Goal: Task Accomplishment & Management: Manage account settings

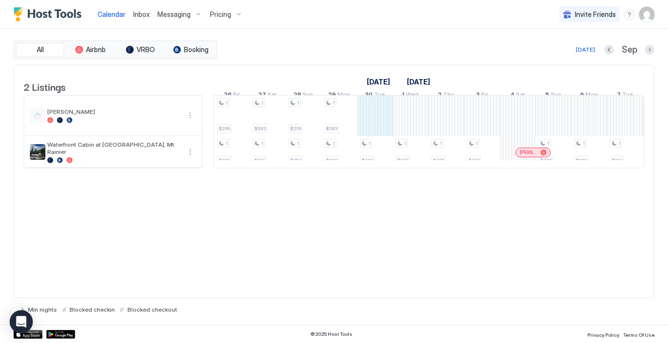
click at [369, 129] on div "1 $199 1 $199 1 $202 1 $205 1 $218 1 $215 1 $230 1 $208 1 $216 1 $231 1 $246 1 …" at bounding box center [71, 132] width 1857 height 72
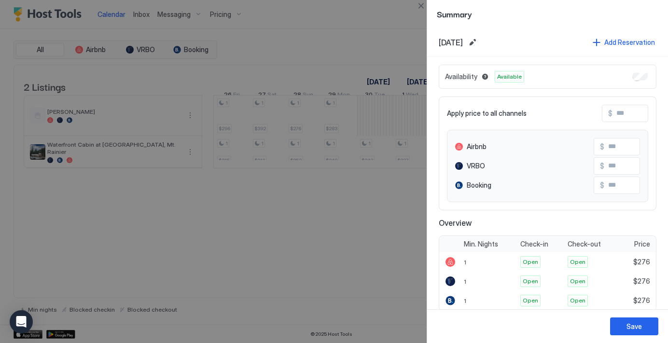
click at [310, 261] on div at bounding box center [334, 171] width 668 height 343
click at [649, 324] on button "Save" at bounding box center [634, 326] width 48 height 18
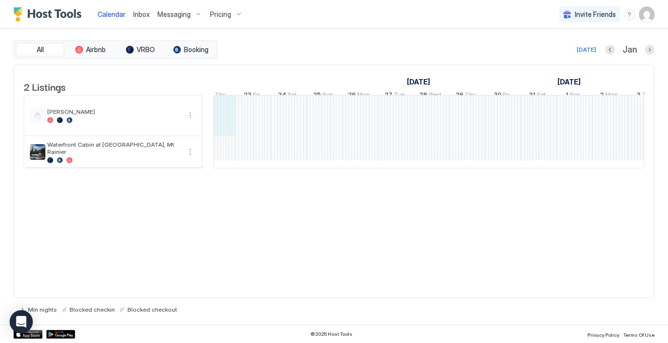
drag, startPoint x: 418, startPoint y: 133, endPoint x: 220, endPoint y: 119, distance: 198.8
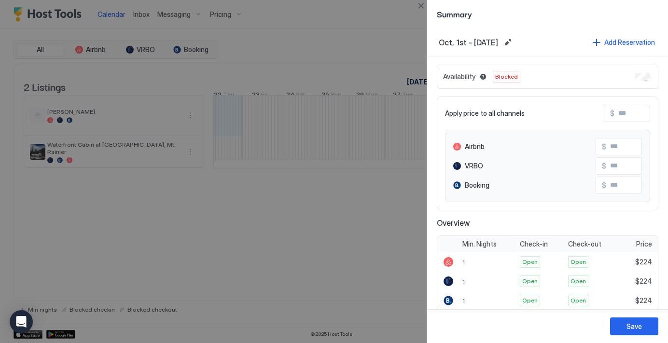
click at [307, 248] on div at bounding box center [334, 171] width 668 height 343
click at [317, 180] on div at bounding box center [334, 171] width 668 height 343
click at [310, 200] on div at bounding box center [334, 171] width 668 height 343
click at [421, 3] on button "Close" at bounding box center [421, 6] width 12 height 12
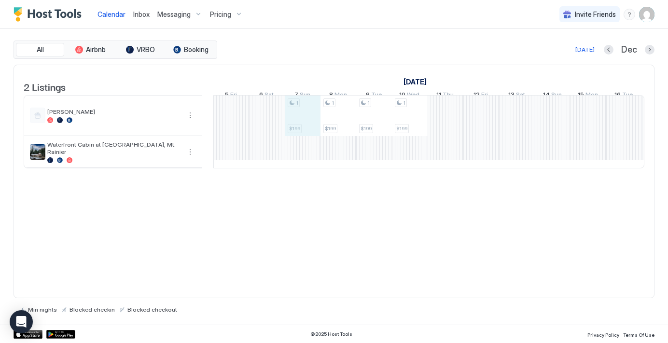
click at [292, 127] on div "1 $199 1 $199 1 $199 1 $199 [PERSON_NAME]" at bounding box center [427, 132] width 1857 height 72
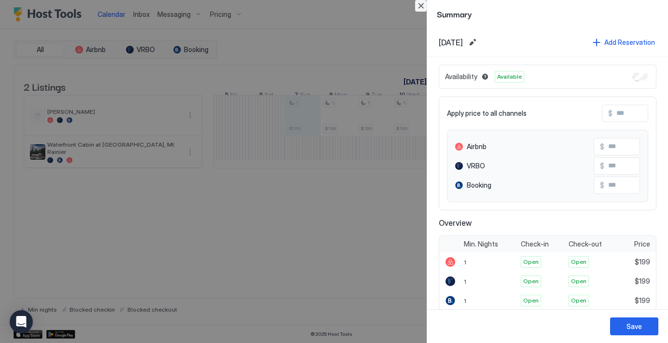
click at [421, 8] on button "Close" at bounding box center [421, 6] width 12 height 12
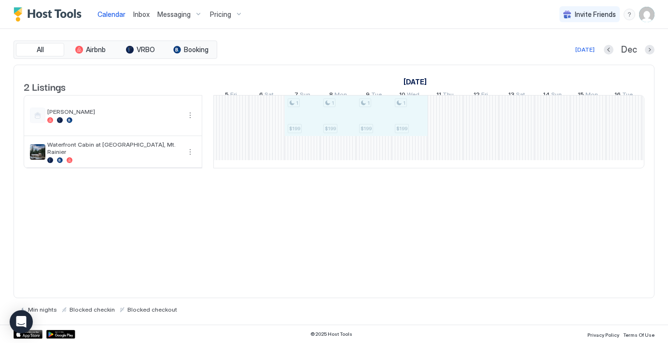
drag, startPoint x: 299, startPoint y: 119, endPoint x: 402, endPoint y: 123, distance: 102.8
click at [402, 123] on div "1 $199 1 $199 1 $199 1 $199 [PERSON_NAME]" at bounding box center [427, 132] width 1857 height 72
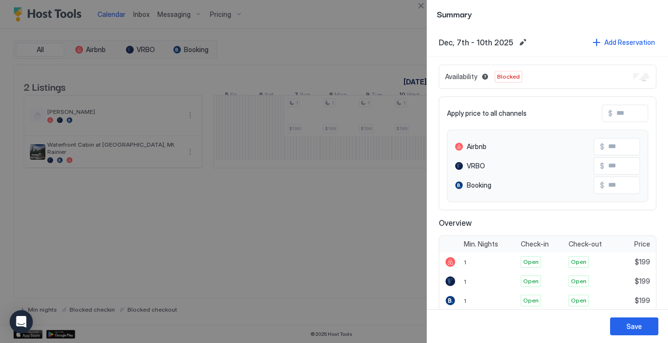
click at [635, 332] on button "Save" at bounding box center [634, 326] width 48 height 18
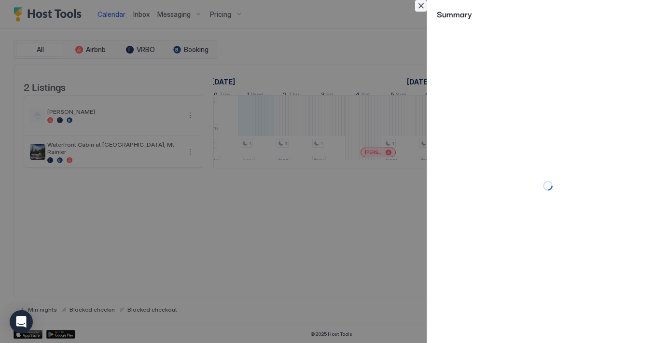
click at [421, 4] on button "Close" at bounding box center [421, 6] width 12 height 12
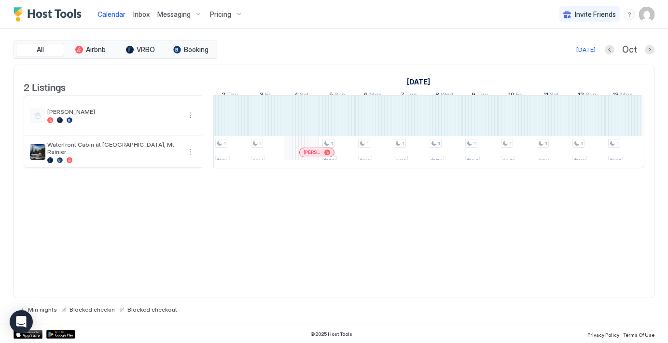
drag, startPoint x: 246, startPoint y: 117, endPoint x: 627, endPoint y: 118, distance: 381.2
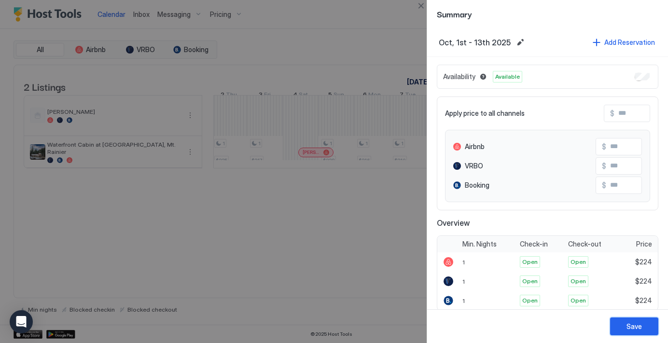
click at [641, 318] on button "Save" at bounding box center [634, 326] width 48 height 18
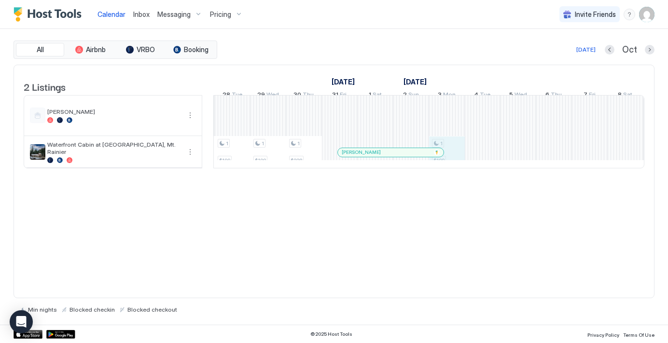
click at [455, 166] on div "1 $235 1 $216 1 $234 1 $210 1 $290 1 $218 1 $276 1 $254 1 $452 1 $373 1 $433 1 …" at bounding box center [357, 132] width 1857 height 72
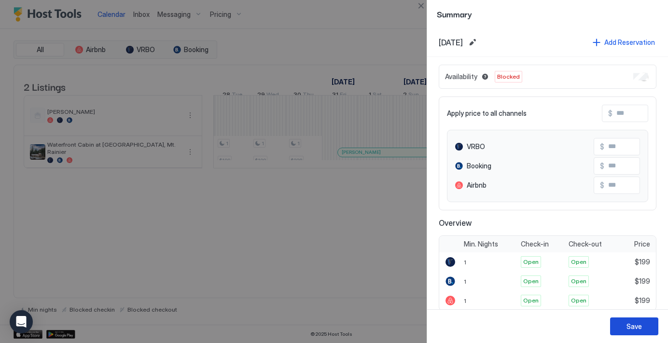
click at [637, 328] on div "Save" at bounding box center [633, 326] width 15 height 10
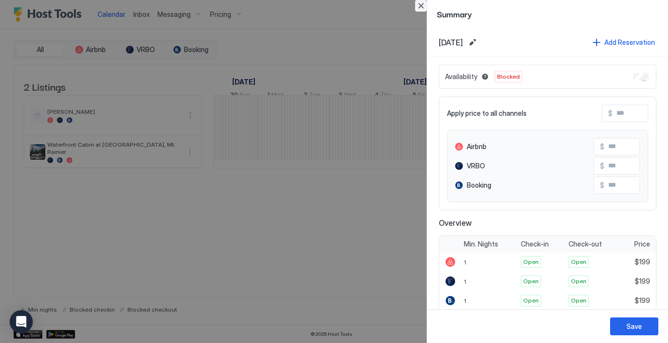
click at [419, 5] on button "Close" at bounding box center [421, 6] width 12 height 12
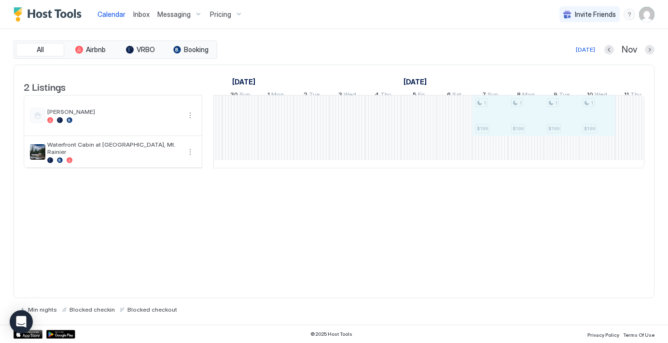
drag, startPoint x: 483, startPoint y: 113, endPoint x: 599, endPoint y: 109, distance: 115.9
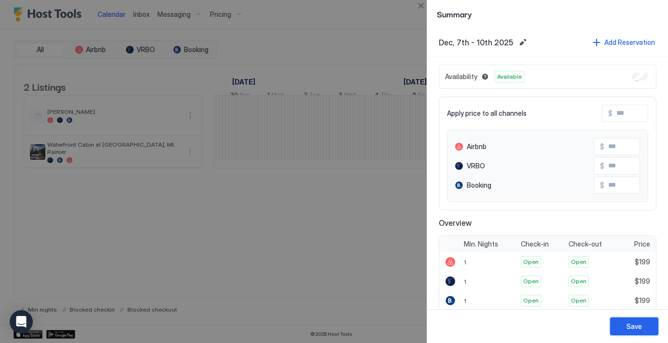
click at [636, 324] on div "Save" at bounding box center [633, 326] width 15 height 10
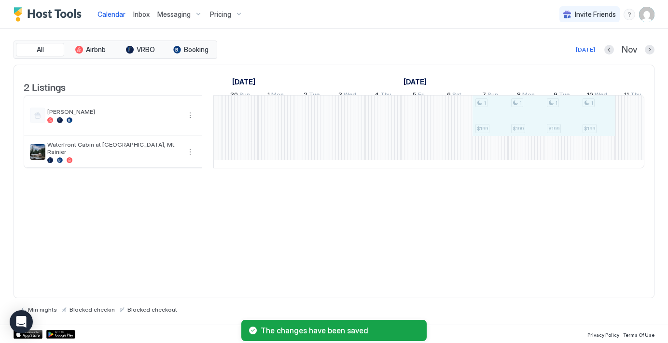
drag, startPoint x: 498, startPoint y: 138, endPoint x: 591, endPoint y: 138, distance: 92.6
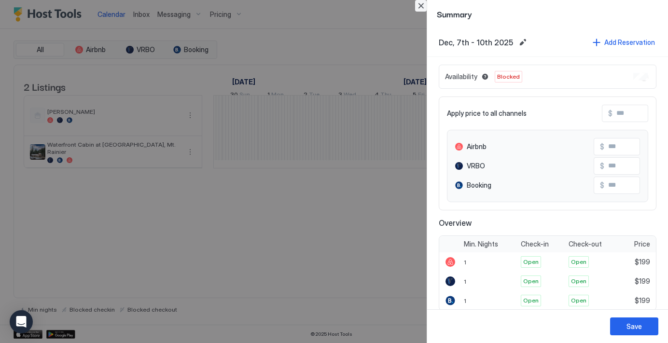
click at [419, 5] on button "Close" at bounding box center [421, 6] width 12 height 12
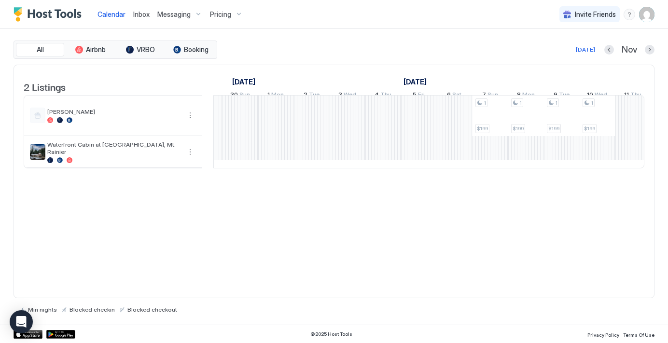
click at [480, 244] on div "2 Listings October 2025 November 2025 December 2025 26 Sun 27 Mon 28 Tue 29 Wed…" at bounding box center [334, 182] width 641 height 234
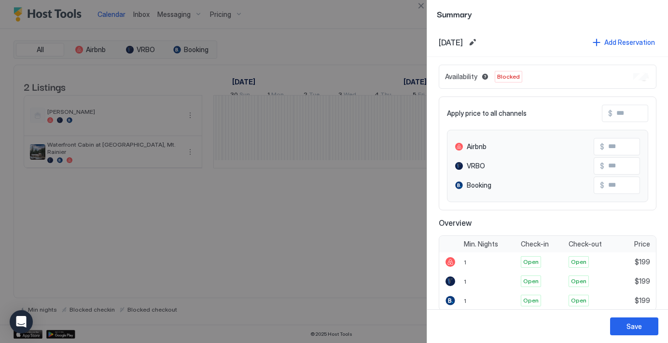
click at [388, 35] on div at bounding box center [334, 171] width 668 height 343
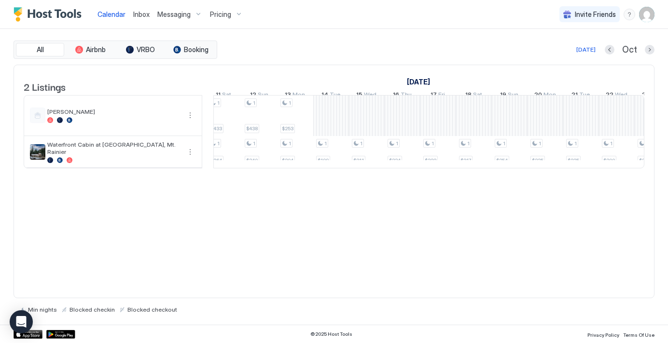
scroll to position [0, 948]
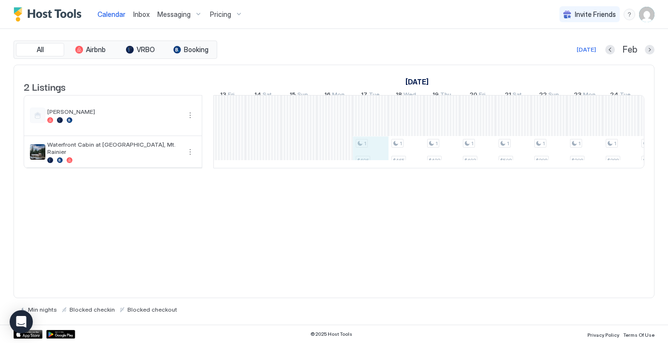
click at [377, 168] on div "1 $496 1 $465 1 $422 1 $493 1 $508 1 $298 1 $308 1 $288 1 $285 1 $353 1 $524 1 …" at bounding box center [67, 132] width 1857 height 72
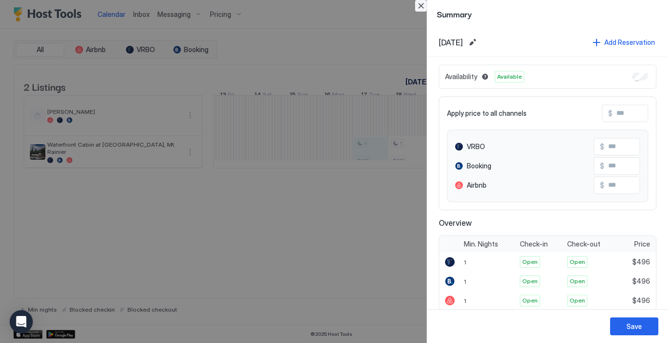
click at [426, 8] on button "Close" at bounding box center [421, 6] width 12 height 12
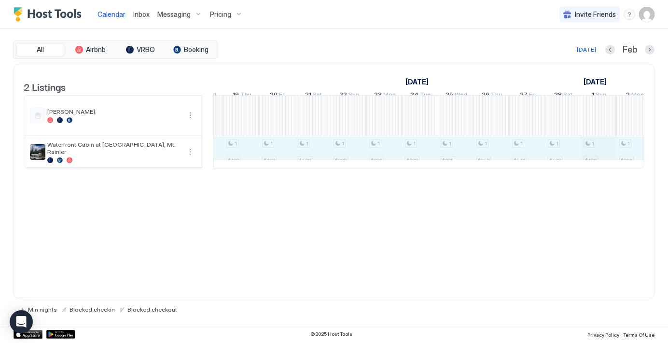
drag, startPoint x: 374, startPoint y: 161, endPoint x: 642, endPoint y: 163, distance: 267.8
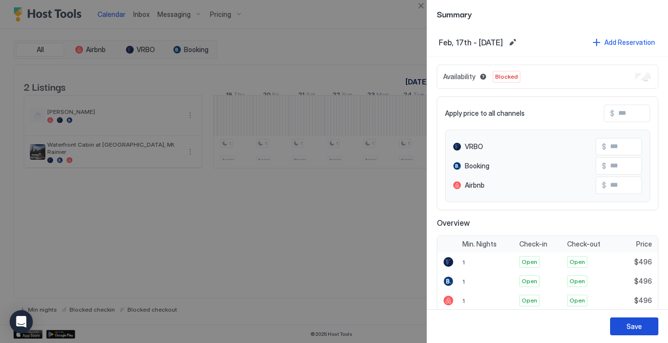
click at [648, 332] on button "Save" at bounding box center [634, 326] width 48 height 18
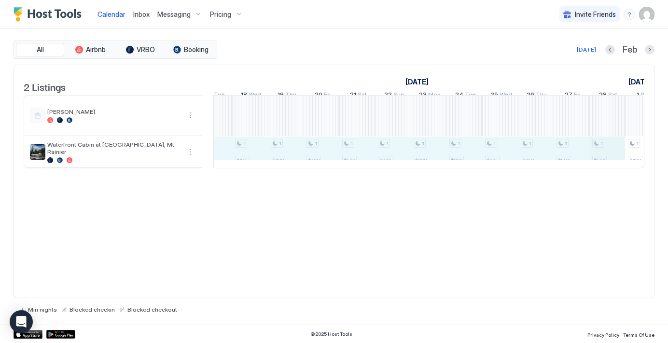
click at [639, 165] on div "1 $496 1 $465 1 $422 1 $493 1 $508 1 $298 1 $308 1 $288 1 $285 1 $353 1 $524 1 …" at bounding box center [625, 132] width 1857 height 72
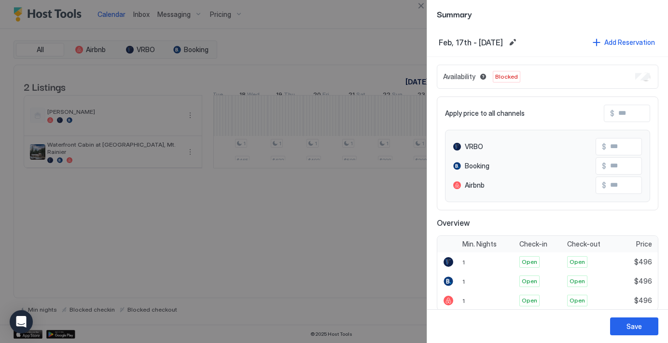
click at [636, 324] on div "Save" at bounding box center [633, 326] width 15 height 10
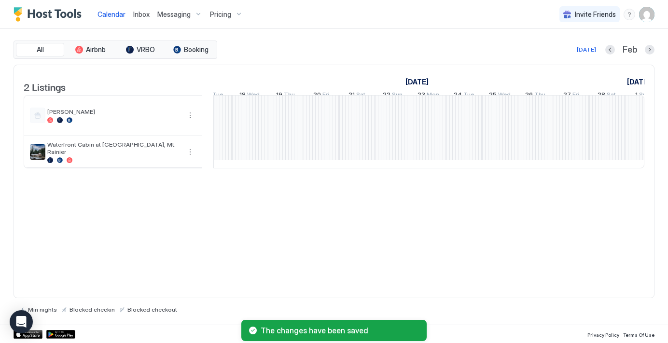
click at [484, 250] on div "2 Listings February 2026 March 2026 3 Tue 4 Wed 5 Thu 6 Fri 7 Sat 8 Sun 9 Mon 1…" at bounding box center [334, 182] width 641 height 234
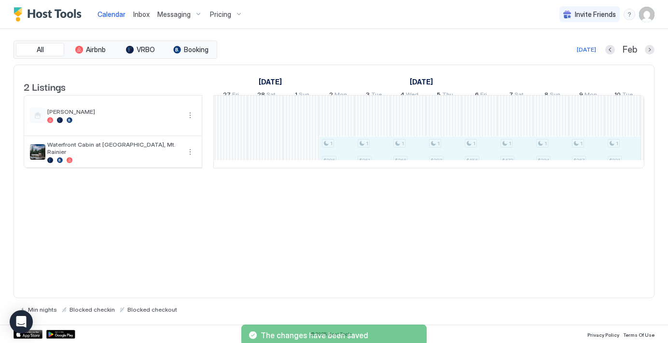
drag, startPoint x: 358, startPoint y: 153, endPoint x: 640, endPoint y: 165, distance: 281.5
click at [640, 165] on tr "1 $386 1 $261 1 $266 1 $292 1 $456 1 $473 1 $334 1 $267 1 $331" at bounding box center [283, 132] width 1857 height 72
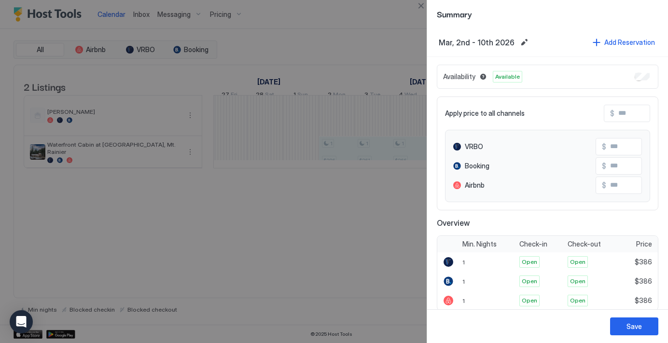
click at [658, 62] on div "Availability Available Apply price to all channels $ VRBO $ Booking $ Airbnb $ …" at bounding box center [547, 188] width 241 height 262
click at [641, 321] on button "Save" at bounding box center [634, 326] width 48 height 18
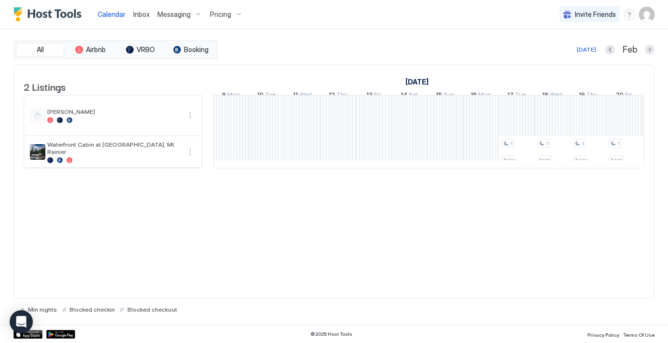
click at [419, 236] on div "2 Listings January 2026 February 2026 March 2026 14 Wed 15 Thu 16 Fri 17 Sat 18…" at bounding box center [334, 182] width 641 height 234
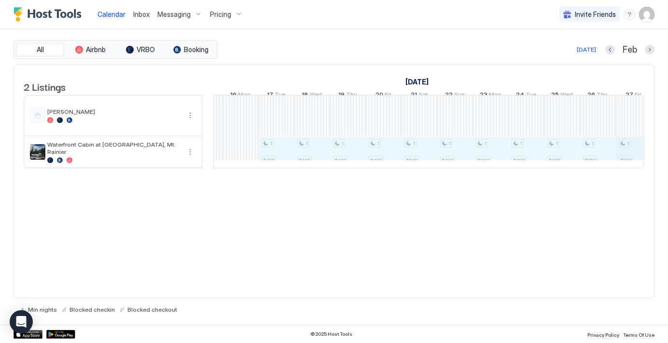
drag, startPoint x: 345, startPoint y: 158, endPoint x: 616, endPoint y: 164, distance: 270.7
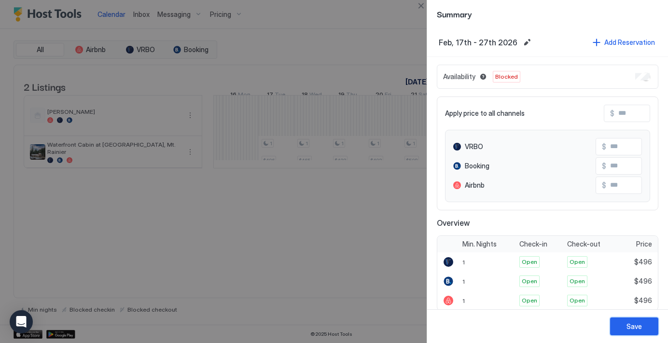
click at [650, 331] on button "Save" at bounding box center [634, 326] width 48 height 18
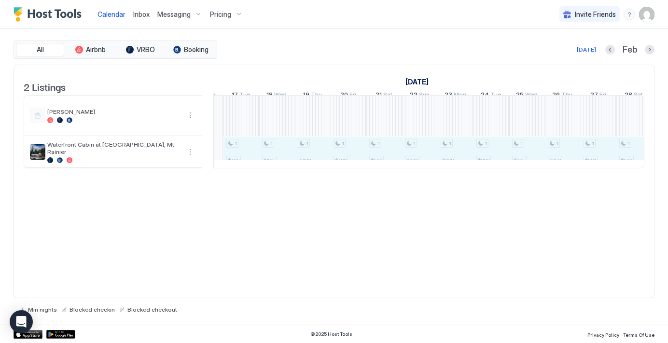
drag, startPoint x: 243, startPoint y: 156, endPoint x: 626, endPoint y: 168, distance: 382.8
click at [626, 168] on div "1 $496 1 $465 1 $422 1 $493 1 $508 1 $298 1 $308 1 $288 1 $285 1 $353 1 $524 1 …" at bounding box center [652, 132] width 1857 height 72
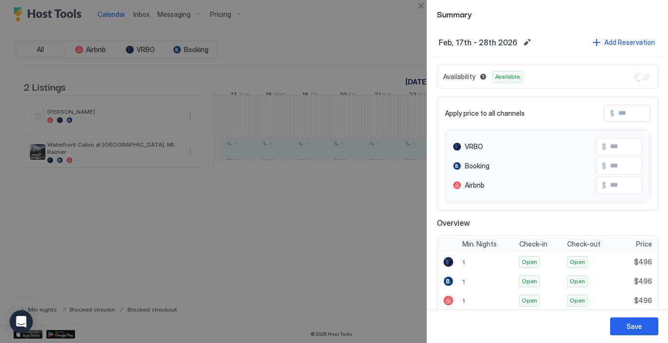
click at [649, 78] on div "Availability Available" at bounding box center [547, 77] width 221 height 24
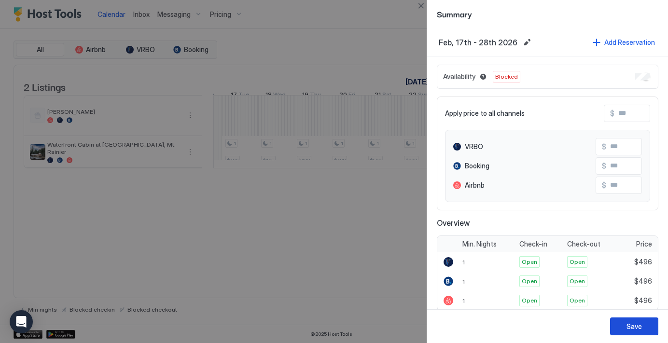
click at [635, 325] on div "Save" at bounding box center [633, 326] width 15 height 10
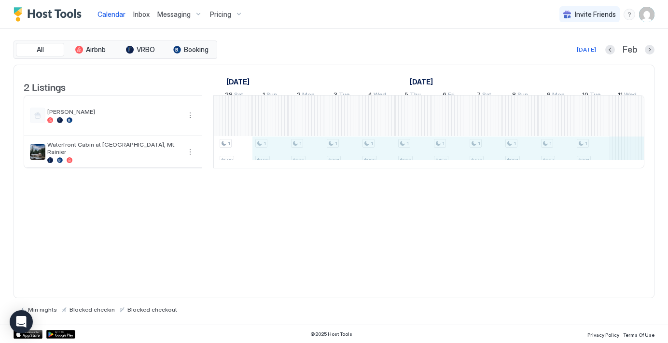
drag, startPoint x: 351, startPoint y: 154, endPoint x: 634, endPoint y: 164, distance: 283.4
click at [634, 164] on div "1 $496 1 $465 1 $422 1 $493 1 $508 1 $298 1 $308 1 $288 1 $285 1 $353 1 $524 1 …" at bounding box center [252, 132] width 1857 height 72
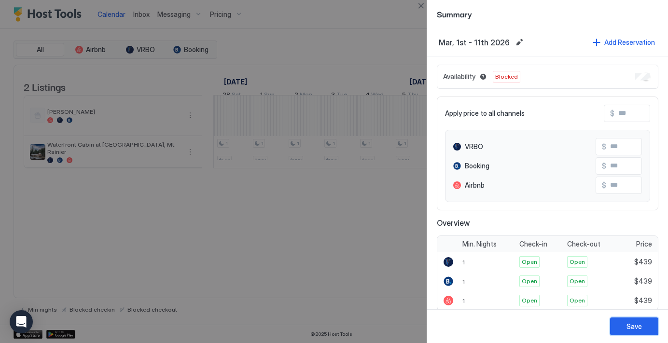
click at [641, 333] on button "Save" at bounding box center [634, 326] width 48 height 18
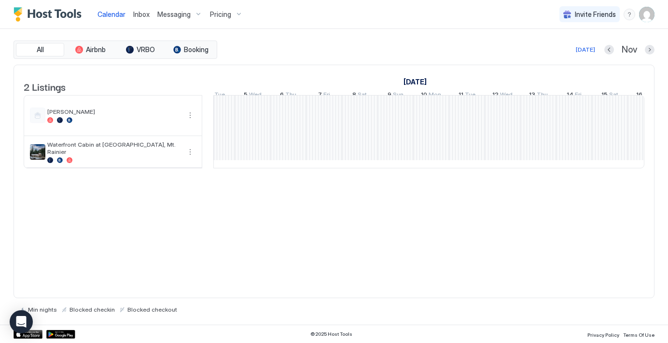
scroll to position [0, 1060]
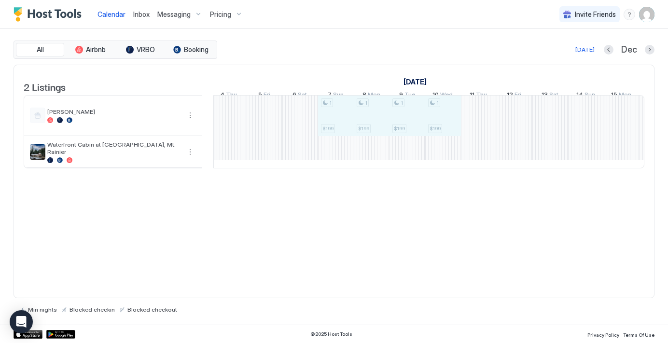
drag, startPoint x: 346, startPoint y: 112, endPoint x: 435, endPoint y: 113, distance: 89.3
click at [435, 113] on div "1 $199 1 $199 1 $199 1 $199 [PERSON_NAME]" at bounding box center [460, 132] width 1857 height 72
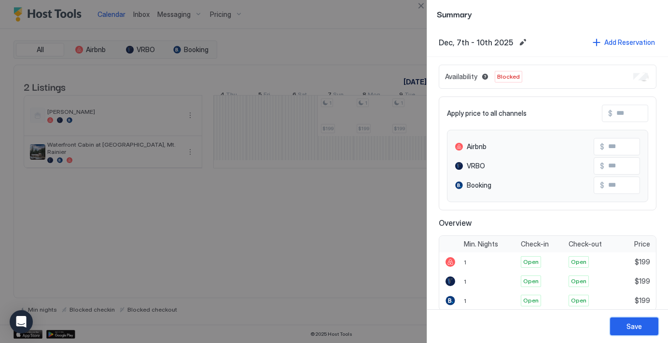
click at [633, 323] on div "Save" at bounding box center [633, 326] width 15 height 10
